Goal: Transaction & Acquisition: Purchase product/service

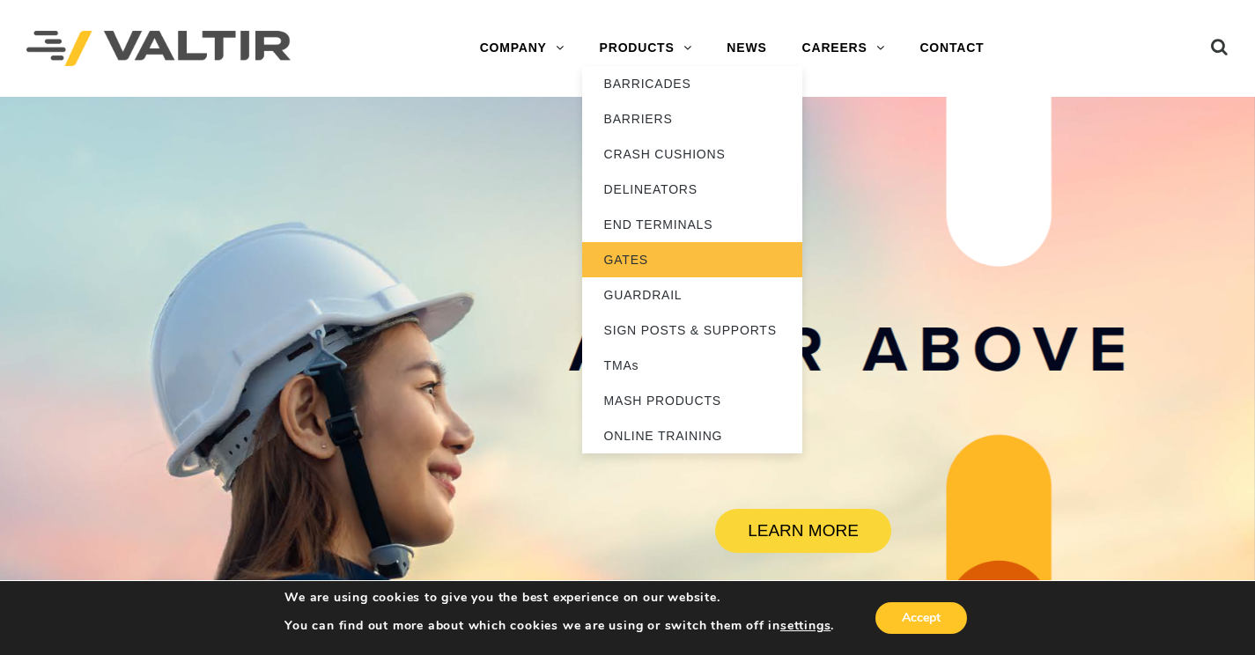
click at [625, 256] on link "GATES" at bounding box center [692, 259] width 220 height 35
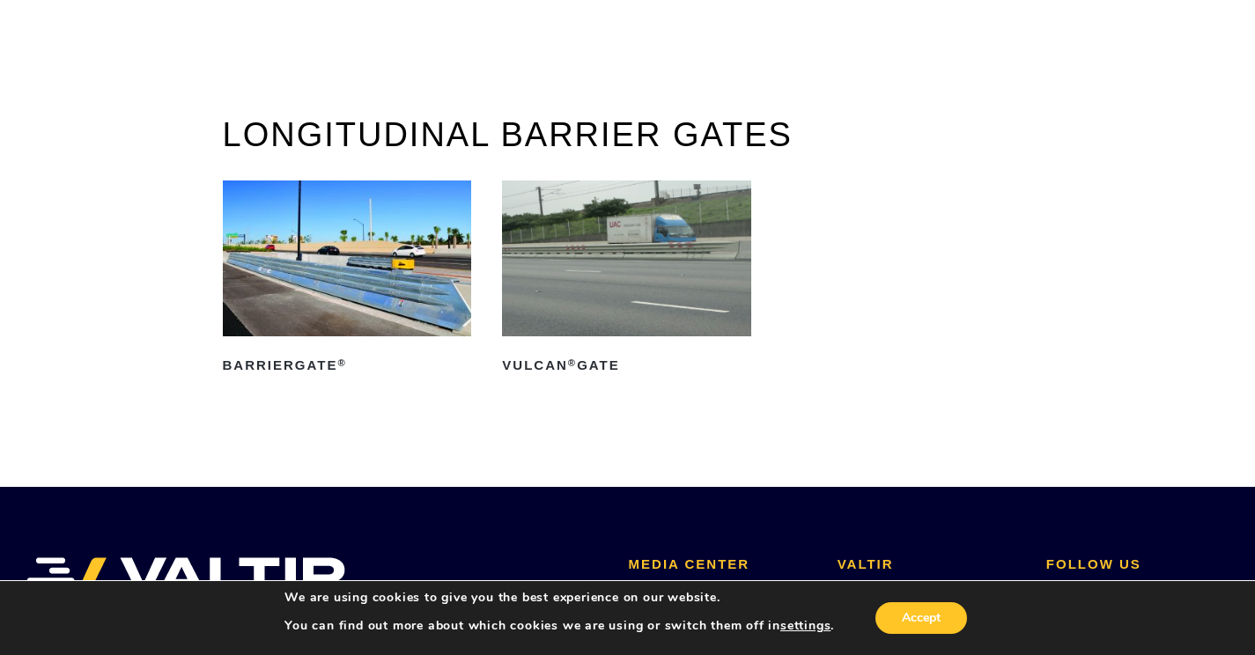
scroll to position [89, 0]
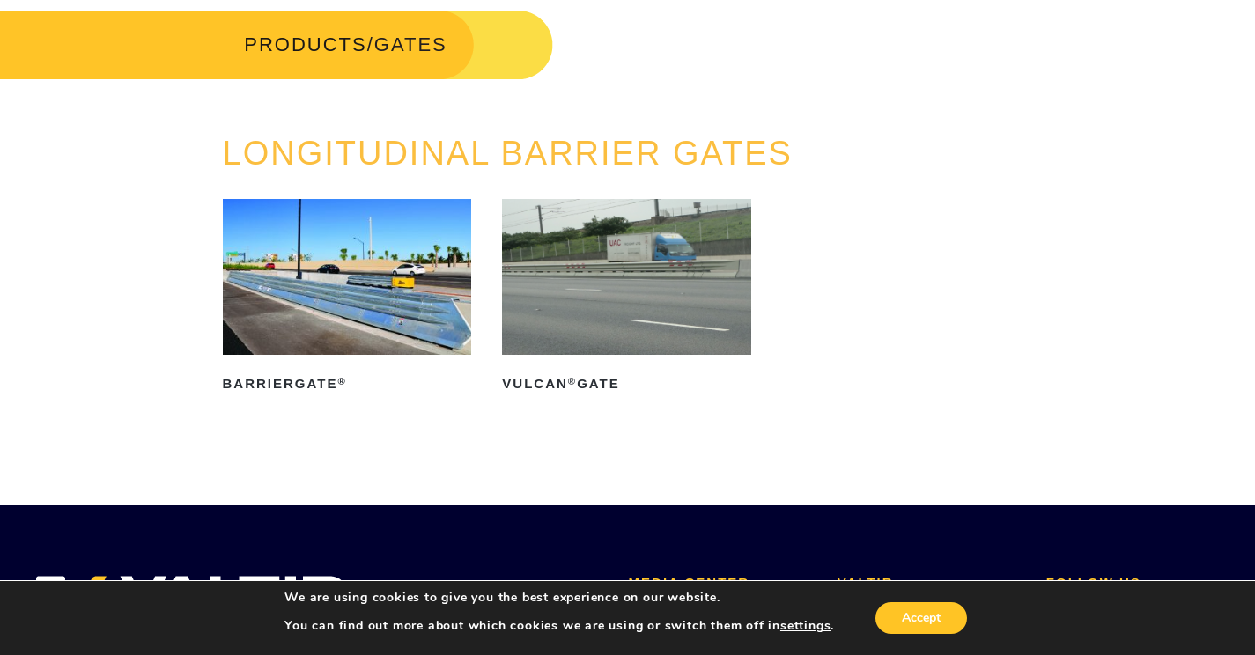
click at [618, 270] on img at bounding box center [626, 277] width 249 height 156
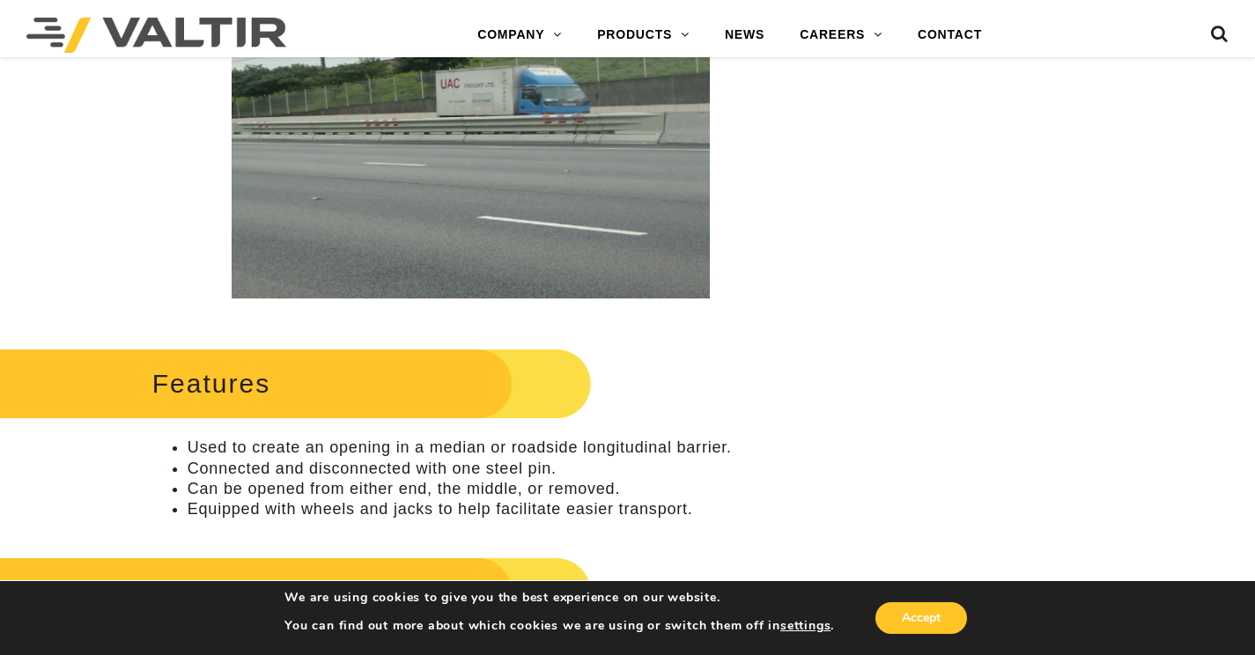
scroll to position [395, 0]
